Goal: Transaction & Acquisition: Purchase product/service

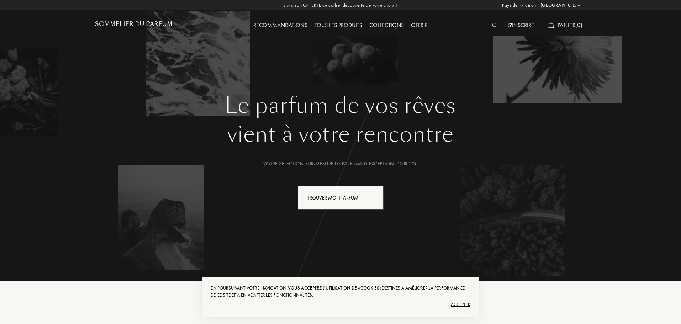
select select "FR"
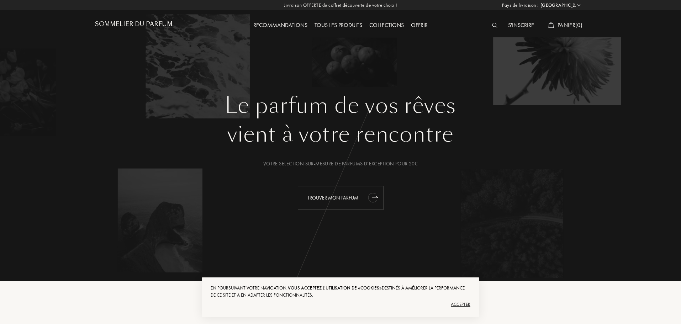
click at [325, 202] on div "Trouver mon parfum" at bounding box center [341, 198] width 86 height 24
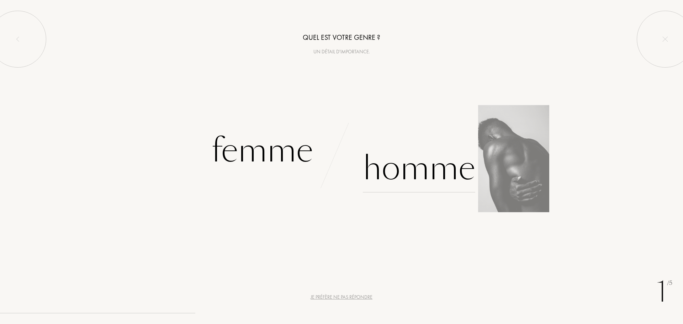
click at [399, 170] on div "Homme" at bounding box center [419, 168] width 112 height 48
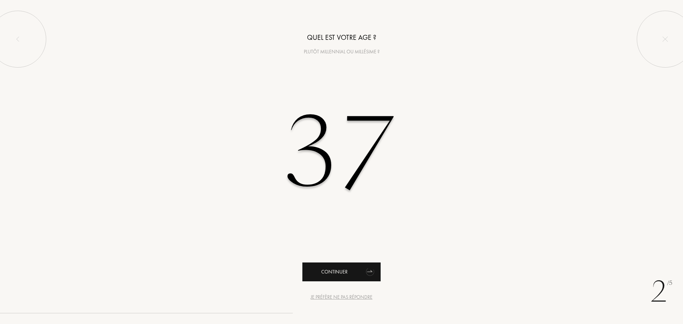
type input "37"
click at [322, 278] on div "Continuer" at bounding box center [342, 272] width 78 height 19
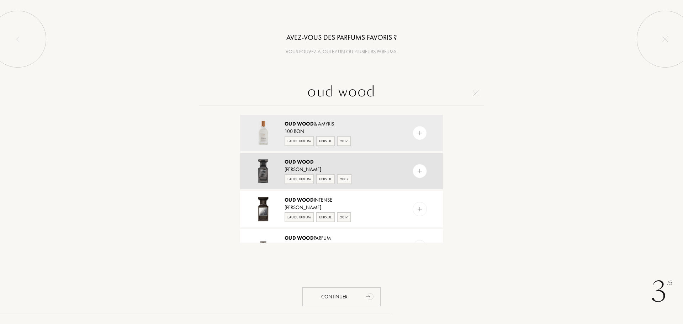
type input "oud wood"
click at [325, 167] on div "Tom Ford" at bounding box center [341, 169] width 113 height 7
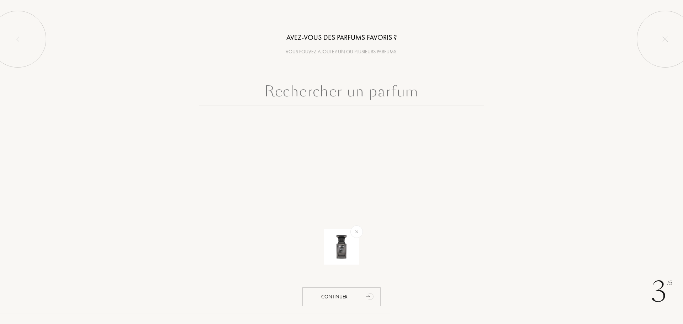
click at [326, 94] on input "text" at bounding box center [341, 93] width 285 height 26
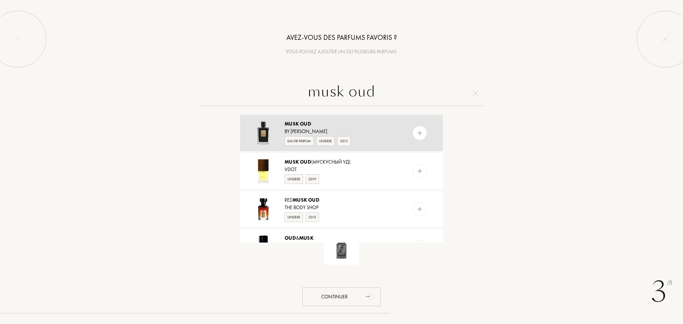
type input "musk oud"
click at [325, 127] on div "Musk Oud" at bounding box center [341, 123] width 113 height 7
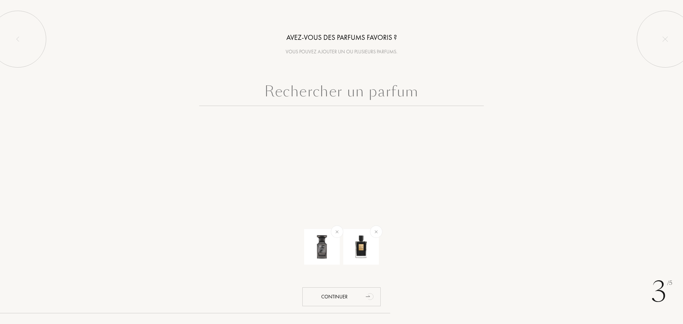
click at [334, 97] on input "text" at bounding box center [341, 93] width 285 height 26
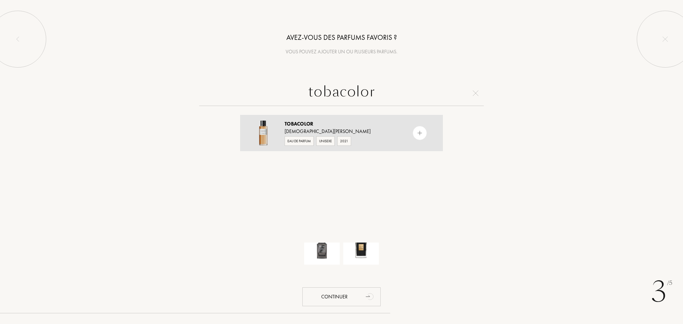
type input "tobacolor"
click at [333, 127] on div "Tobacolor" at bounding box center [341, 123] width 113 height 7
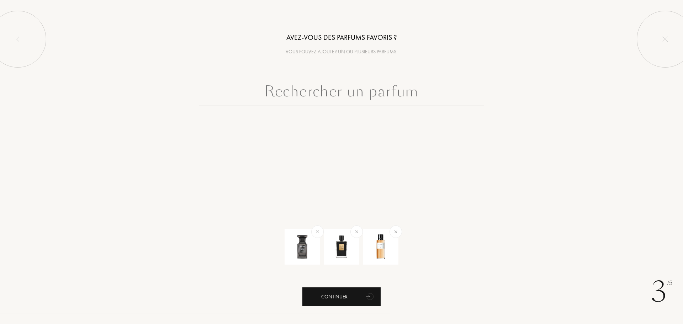
click at [347, 295] on div "Continuer" at bounding box center [342, 297] width 78 height 19
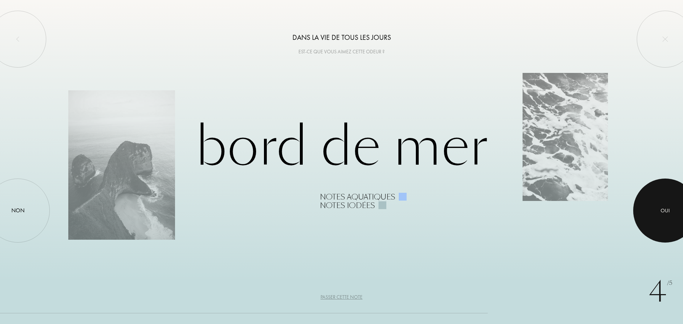
click at [641, 219] on div at bounding box center [665, 211] width 64 height 64
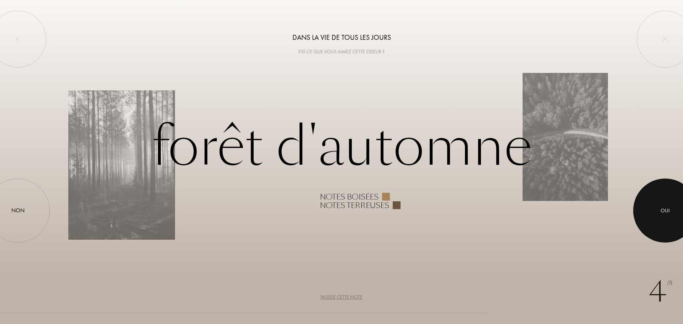
click at [641, 219] on div at bounding box center [665, 211] width 64 height 64
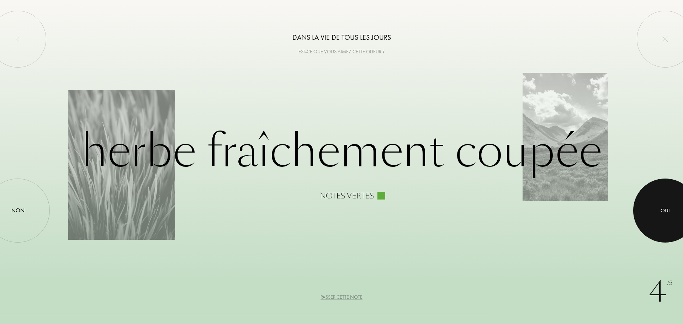
click at [641, 219] on div at bounding box center [665, 211] width 64 height 64
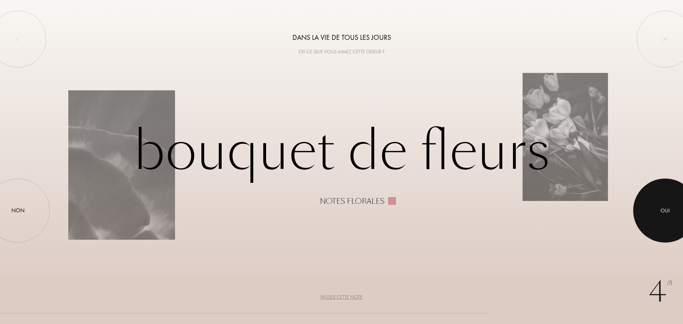
click at [641, 219] on div at bounding box center [665, 211] width 64 height 64
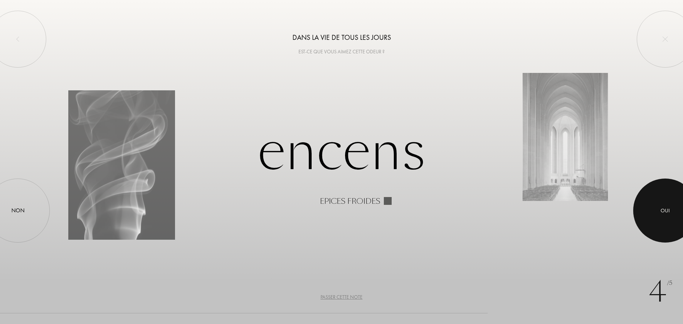
click at [641, 219] on div at bounding box center [665, 211] width 64 height 64
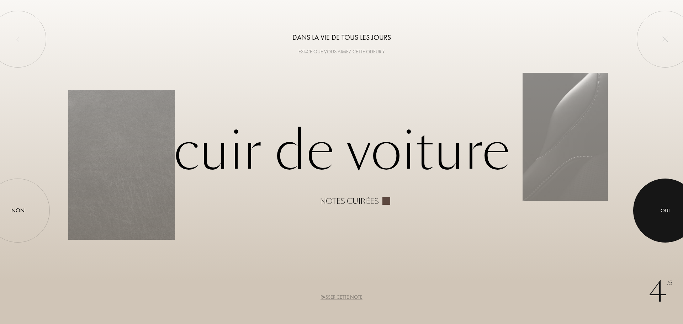
click at [641, 219] on div at bounding box center [665, 211] width 64 height 64
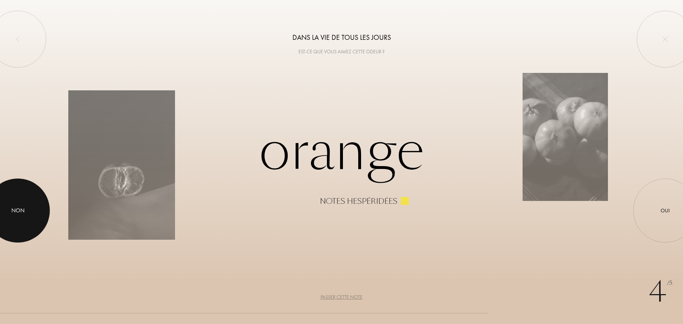
click at [23, 226] on div at bounding box center [18, 211] width 64 height 64
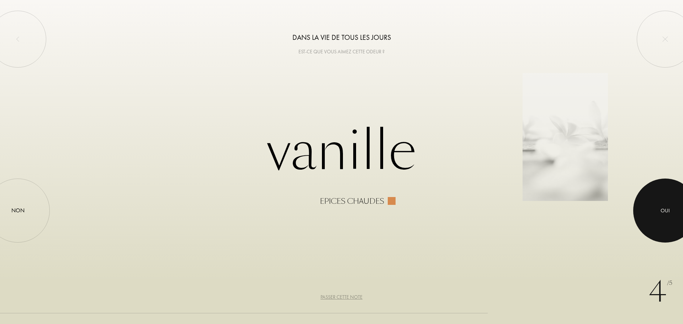
click at [669, 214] on div "Oui" at bounding box center [665, 211] width 9 height 8
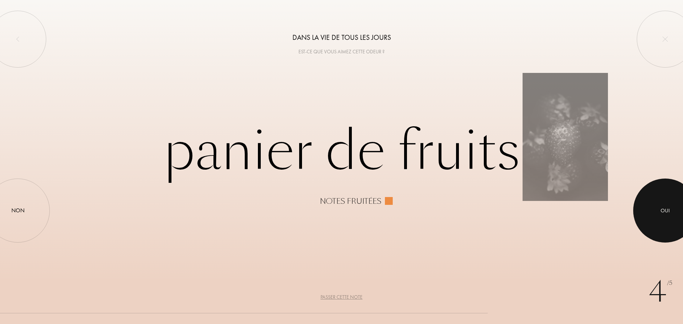
click at [641, 216] on div at bounding box center [665, 211] width 64 height 64
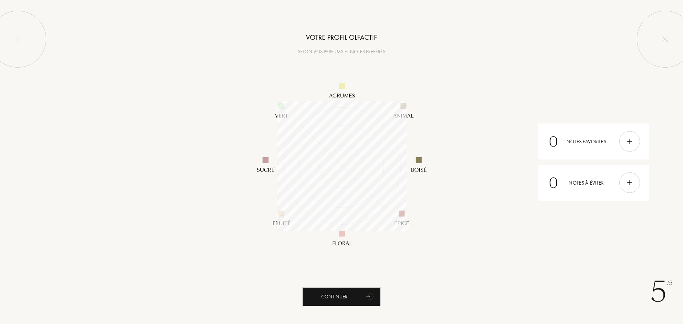
scroll to position [130, 130]
click at [322, 296] on div "Continuer" at bounding box center [342, 297] width 78 height 19
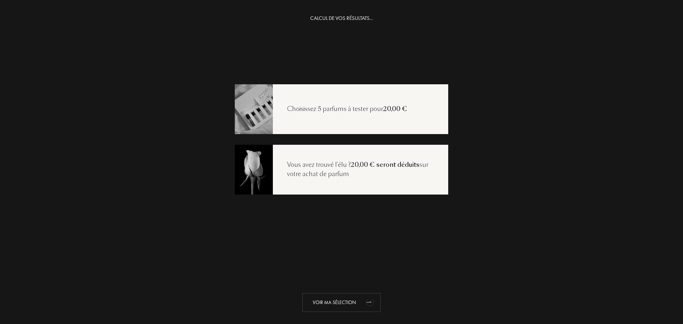
click at [340, 304] on div "Voir ma sélection" at bounding box center [342, 302] width 78 height 19
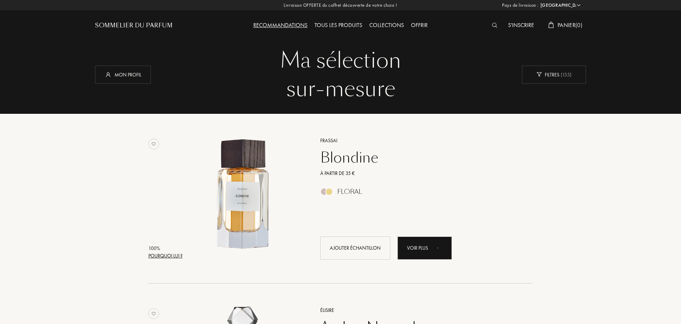
select select "FR"
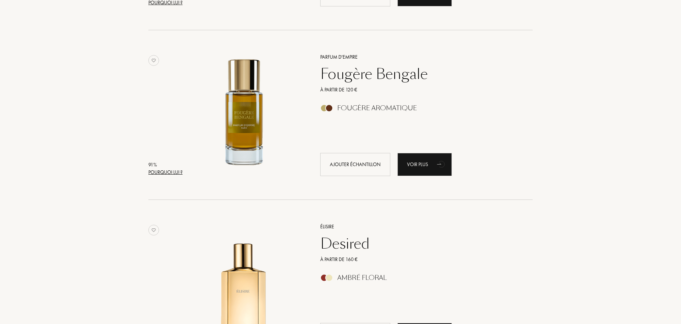
scroll to position [1442, 0]
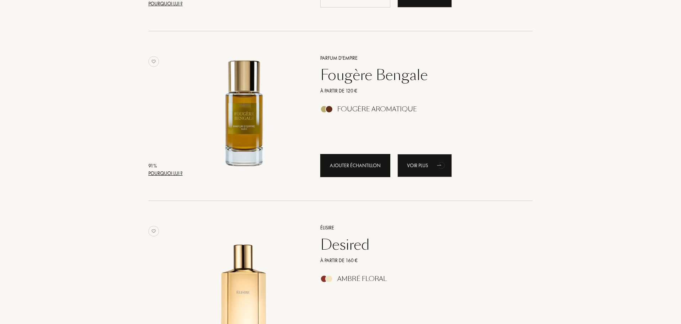
click at [343, 166] on div "Ajouter échantillon" at bounding box center [355, 165] width 70 height 23
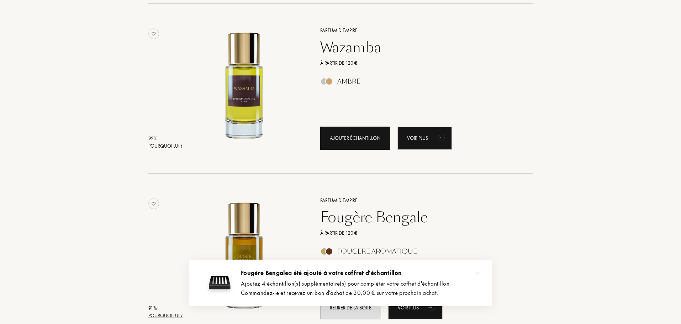
click at [343, 141] on div "Ajouter échantillon" at bounding box center [355, 138] width 70 height 23
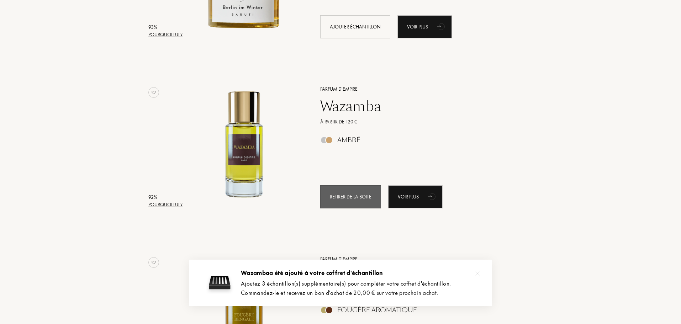
scroll to position [1122, 0]
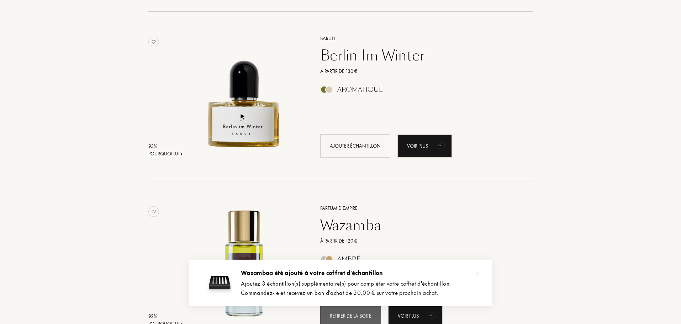
click at [343, 141] on div "Ajouter échantillon" at bounding box center [355, 146] width 70 height 23
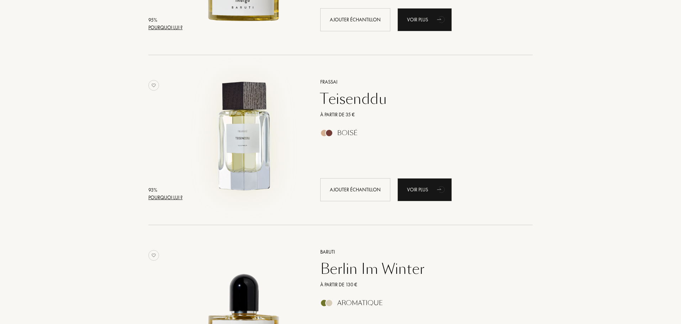
scroll to position [659, 0]
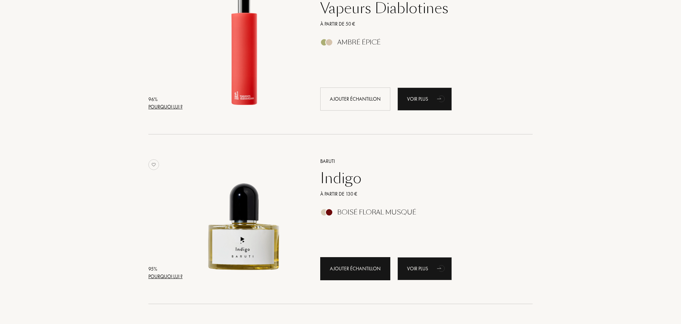
click at [352, 271] on div "Ajouter échantillon" at bounding box center [355, 268] width 70 height 23
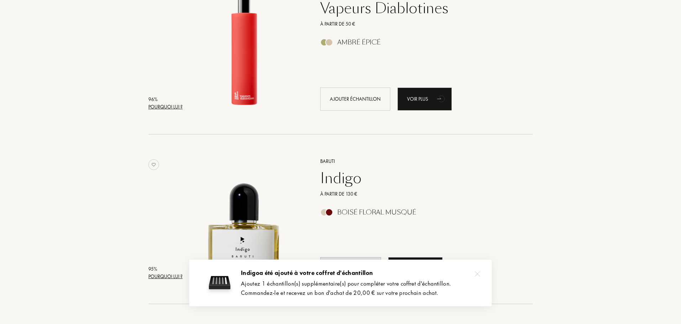
click at [478, 273] on img at bounding box center [477, 274] width 5 height 5
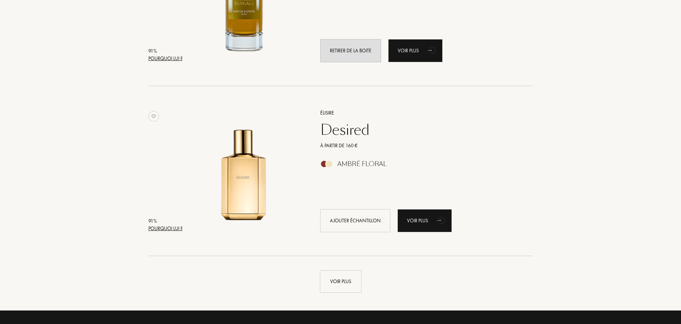
scroll to position [1584, 0]
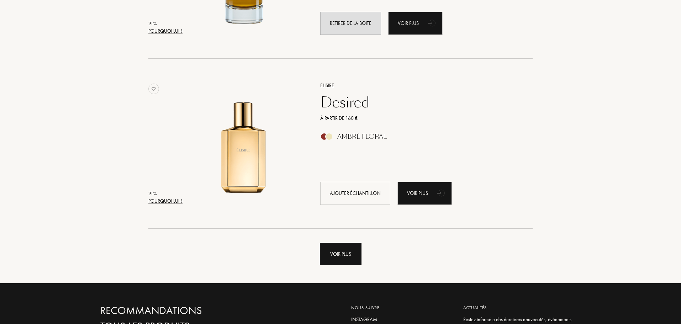
click at [337, 251] on div "Voir plus" at bounding box center [341, 254] width 42 height 22
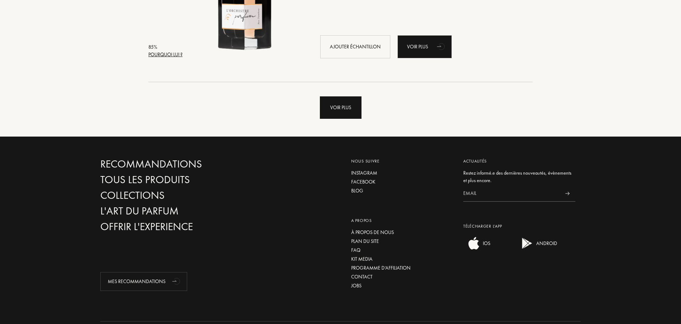
scroll to position [3462, 0]
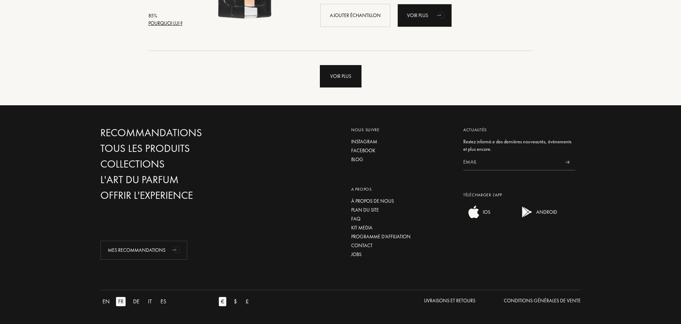
click at [348, 78] on div "Voir plus" at bounding box center [341, 76] width 42 height 22
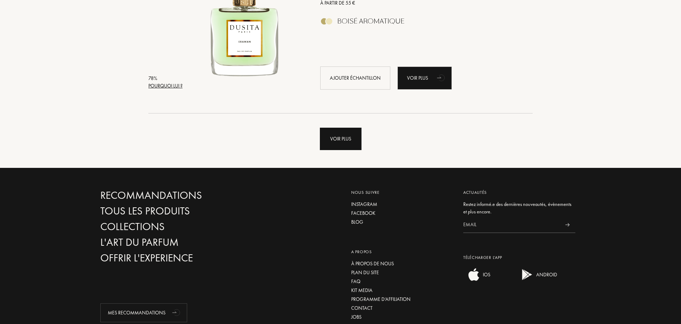
scroll to position [5099, 0]
click at [346, 137] on div "Voir plus" at bounding box center [341, 138] width 42 height 22
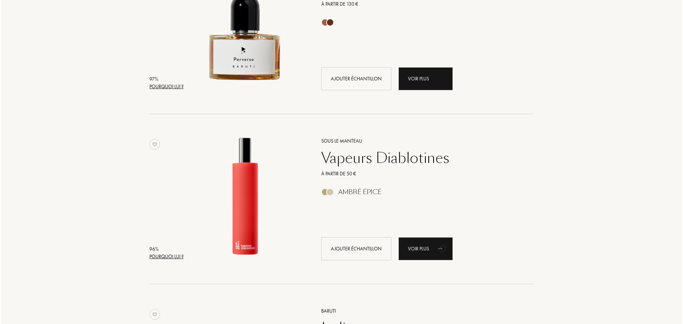
scroll to position [534, 0]
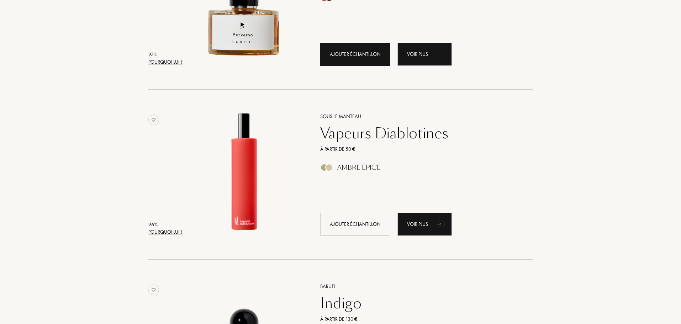
click at [365, 54] on div "Ajouter échantillon" at bounding box center [355, 54] width 70 height 23
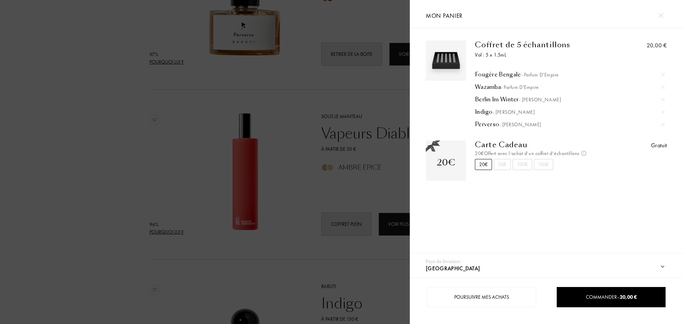
click at [504, 166] on div "50€" at bounding box center [502, 164] width 17 height 11
click at [490, 165] on div "20€" at bounding box center [483, 164] width 17 height 11
click at [505, 166] on div "50€" at bounding box center [502, 164] width 17 height 11
click at [488, 163] on div "20€" at bounding box center [483, 164] width 17 height 11
click at [591, 303] on div "Commander – 20,00 €" at bounding box center [611, 297] width 109 height 20
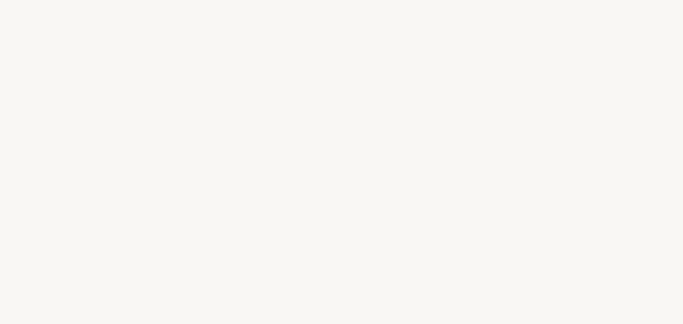
select select "FR"
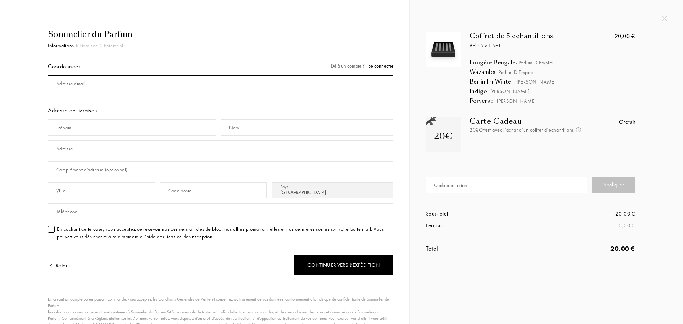
click at [114, 75] on input "mail" at bounding box center [221, 83] width 346 height 16
type input "[EMAIL_ADDRESS][DOMAIN_NAME]"
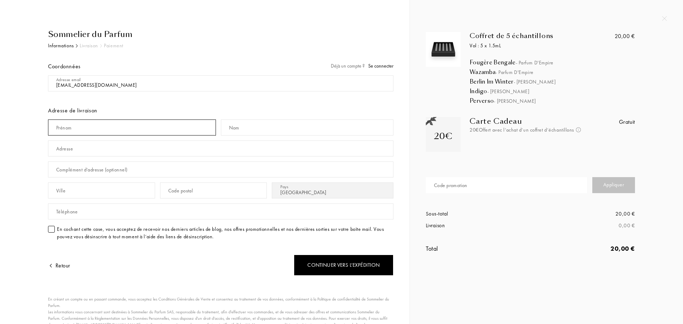
type input "Julien"
type input "Destieu"
type input "62 rue vasco de gama"
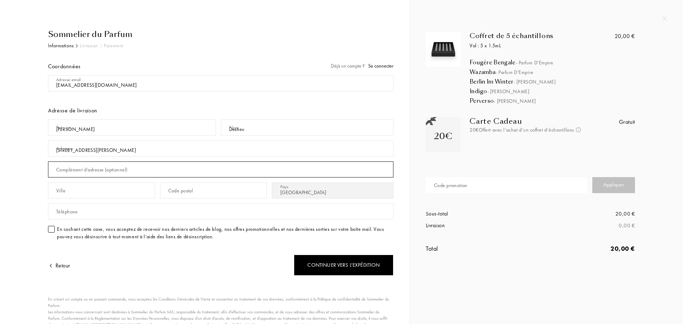
type input "Loge gardien dans l'entrée à gauche"
type input "Paris"
type input "75015"
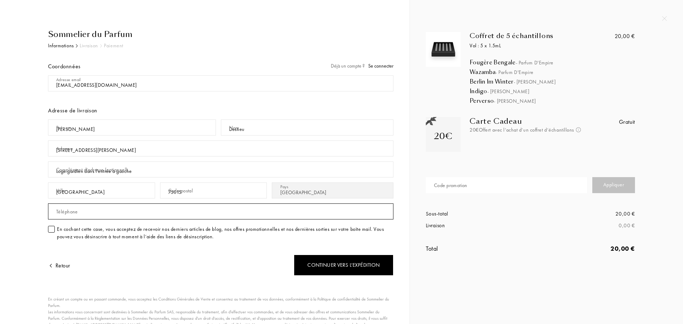
type input "0660098524"
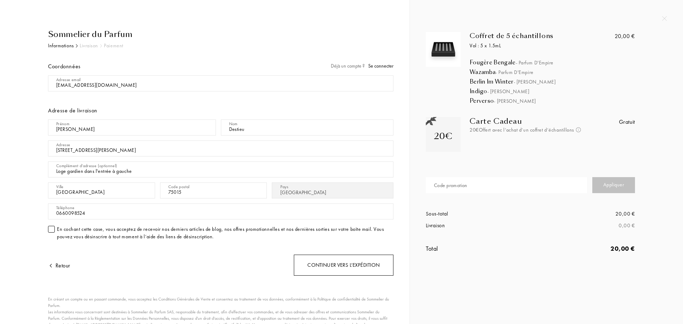
click at [325, 267] on div "Continuer vers l’expédition" at bounding box center [344, 265] width 100 height 21
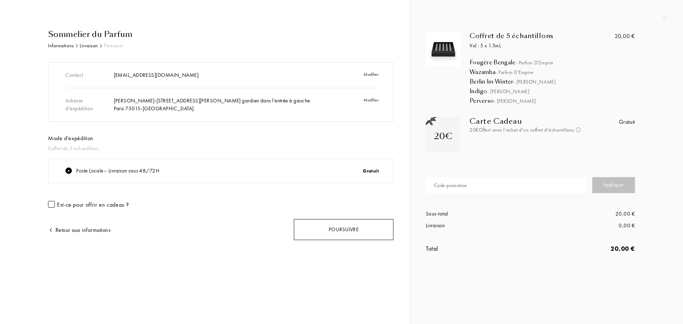
click at [334, 232] on div "Poursuivre" at bounding box center [344, 229] width 100 height 21
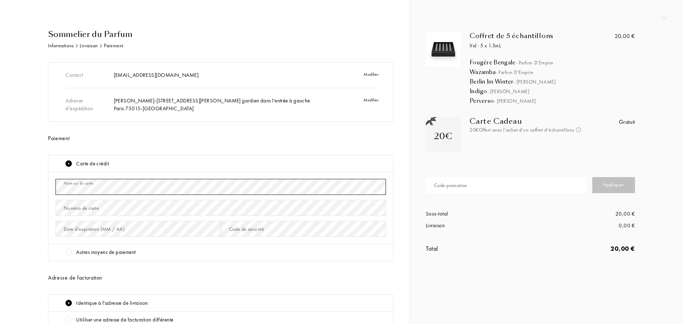
click at [88, 181] on div "Nom sur la carte" at bounding box center [221, 187] width 331 height 21
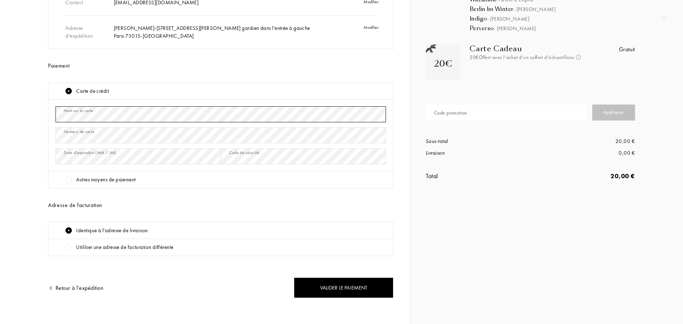
scroll to position [78, 0]
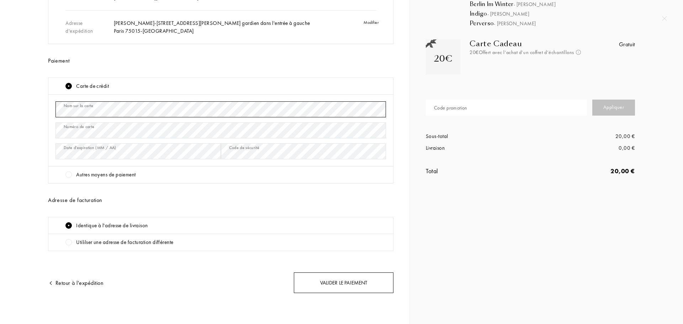
click at [336, 279] on div "Valider le paiement" at bounding box center [344, 283] width 100 height 21
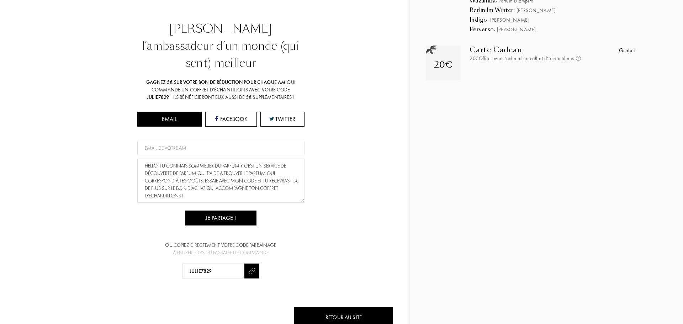
scroll to position [76, 0]
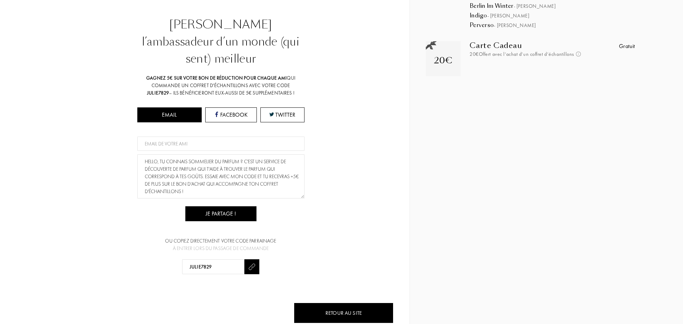
click at [176, 137] on input at bounding box center [220, 144] width 167 height 14
click at [367, 209] on div "Devenez l’ambassadeur d’un monde (qui sent) meilleur Gagnez 5€ sur votre bon de…" at bounding box center [221, 145] width 346 height 258
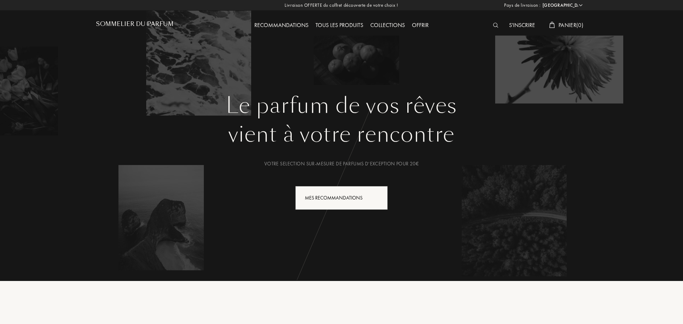
select select "FR"
